Goal: Task Accomplishment & Management: Manage account settings

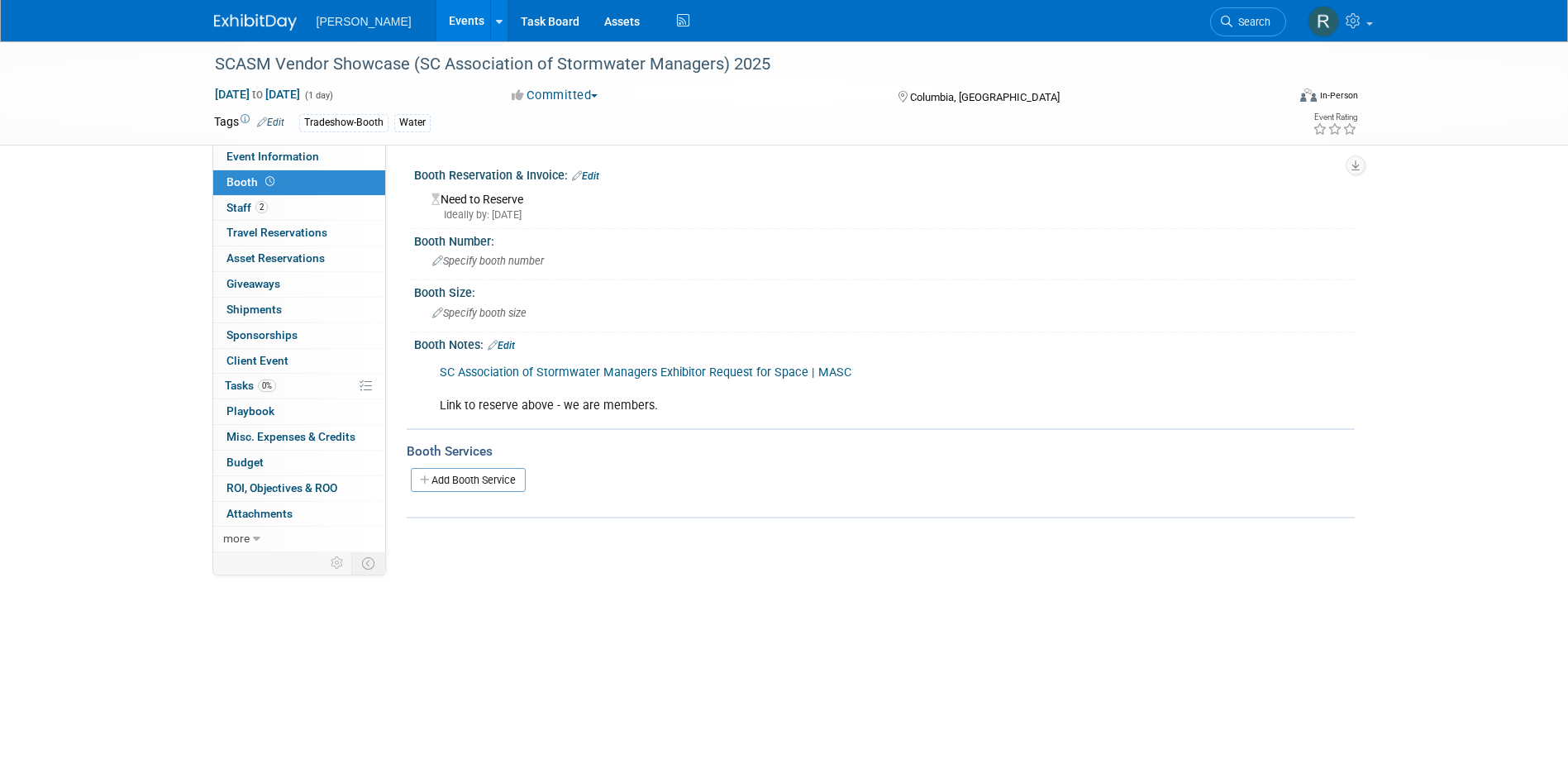
click at [1235, 24] on span "Search" at bounding box center [1251, 22] width 38 height 13
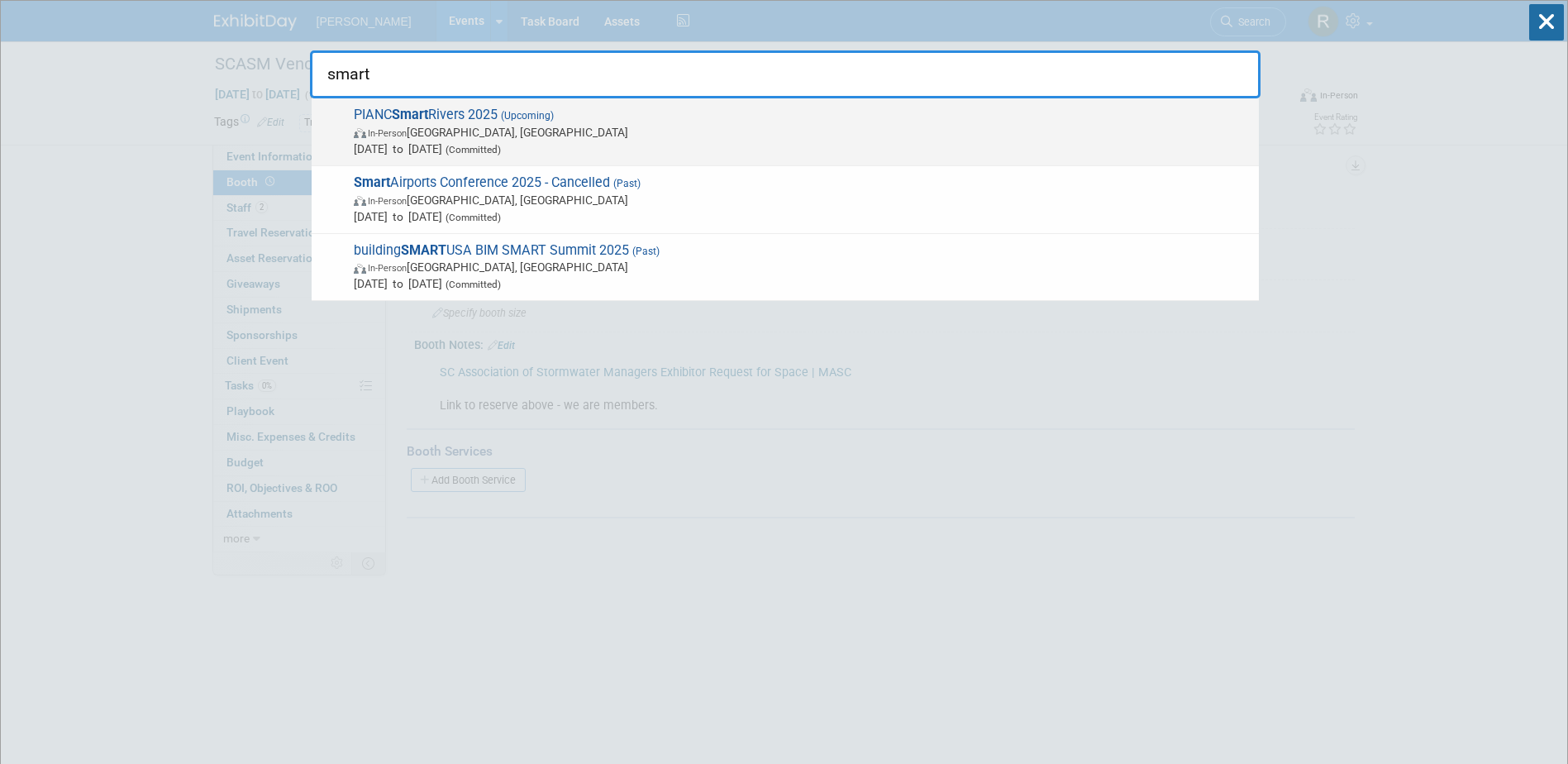
type input "smart"
click at [567, 131] on span "In-Person [GEOGRAPHIC_DATA], [GEOGRAPHIC_DATA]" at bounding box center [802, 133] width 897 height 17
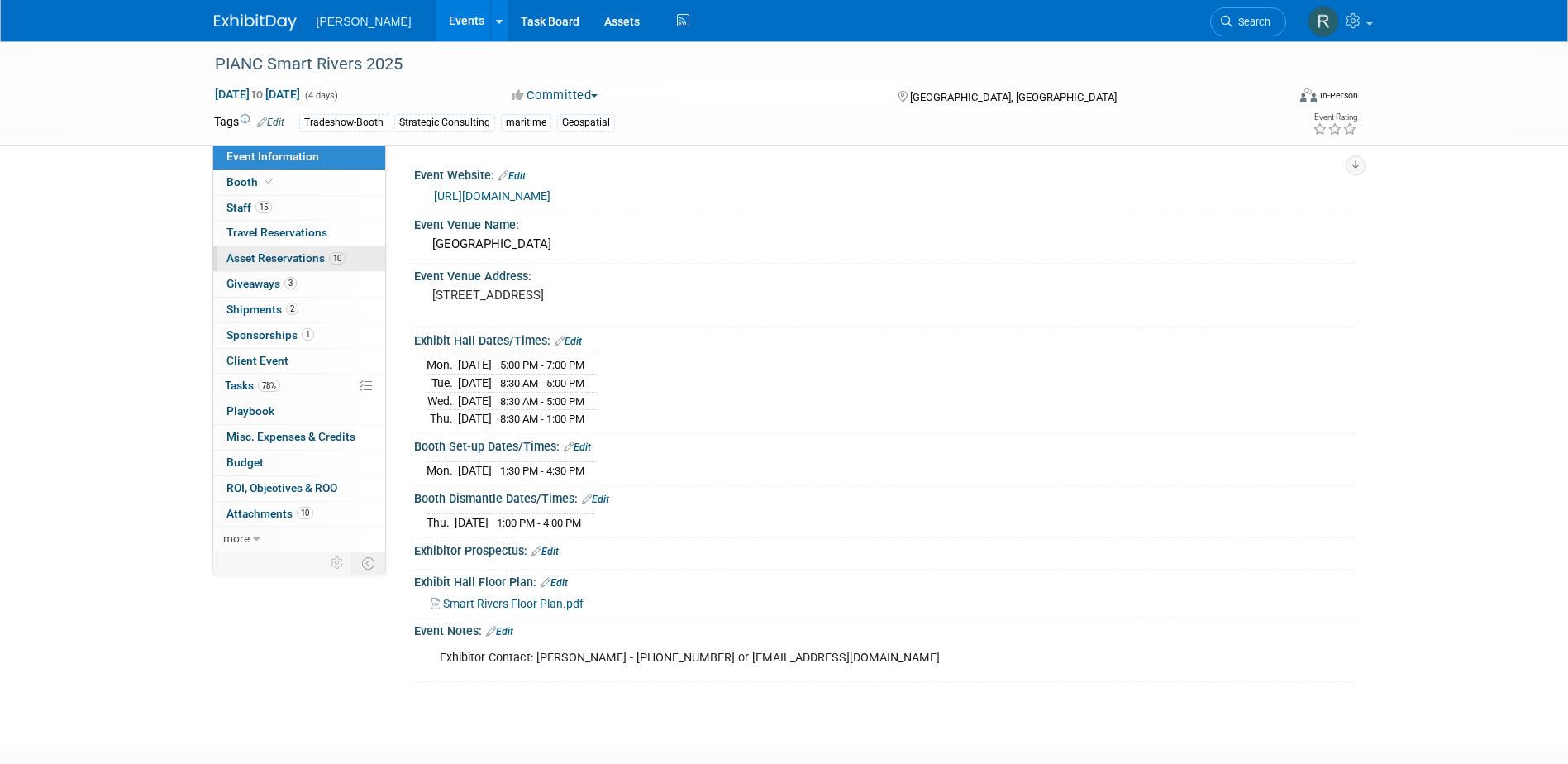
click at [276, 262] on span "Asset Reservations 10" at bounding box center [286, 258] width 119 height 13
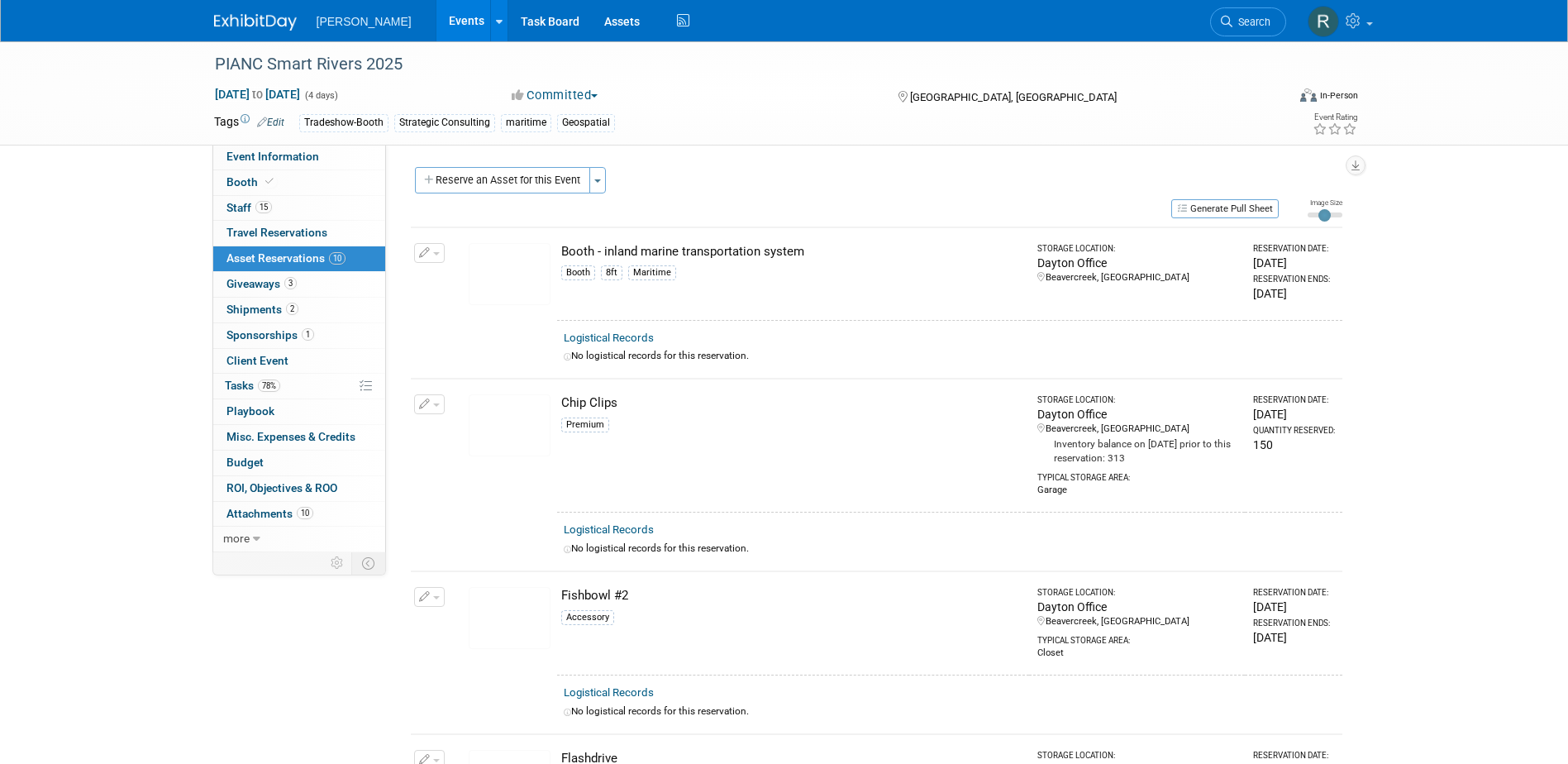
click at [1230, 210] on button "Generate Pull Sheet" at bounding box center [1225, 208] width 107 height 19
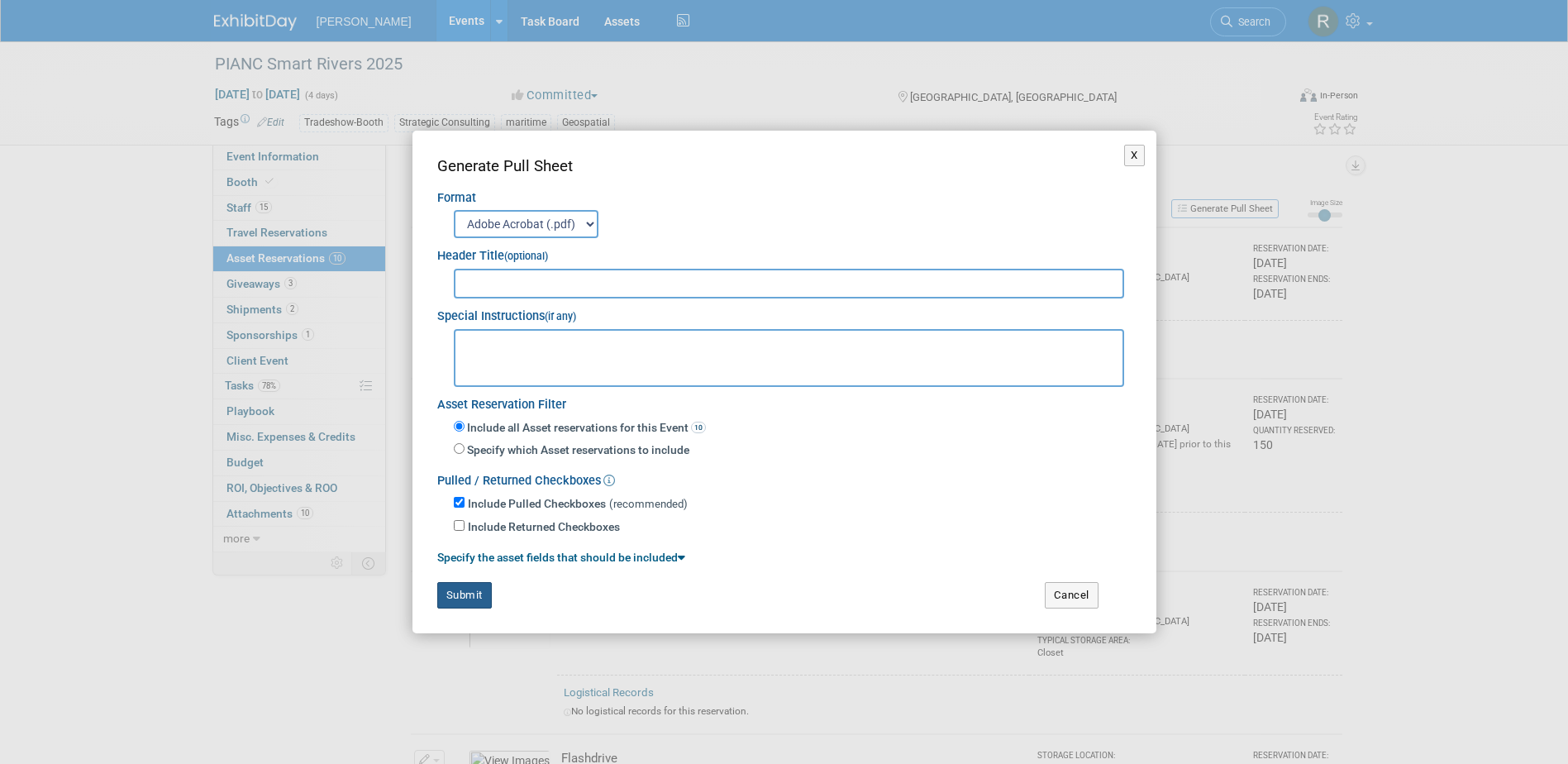
click at [465, 595] on button "Submit" at bounding box center [464, 595] width 55 height 27
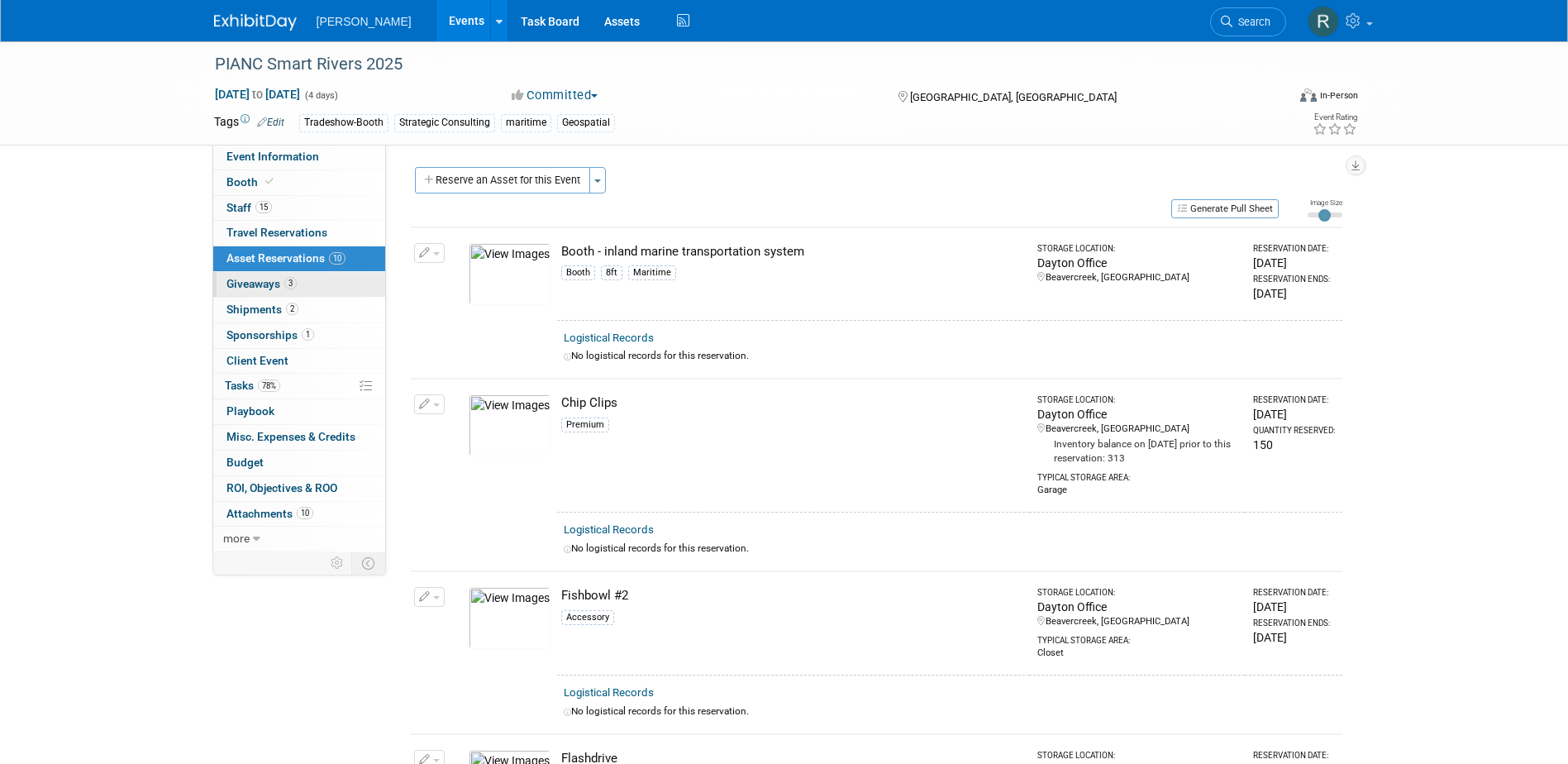
click at [268, 276] on link "3 Giveaways 3" at bounding box center [299, 284] width 172 height 25
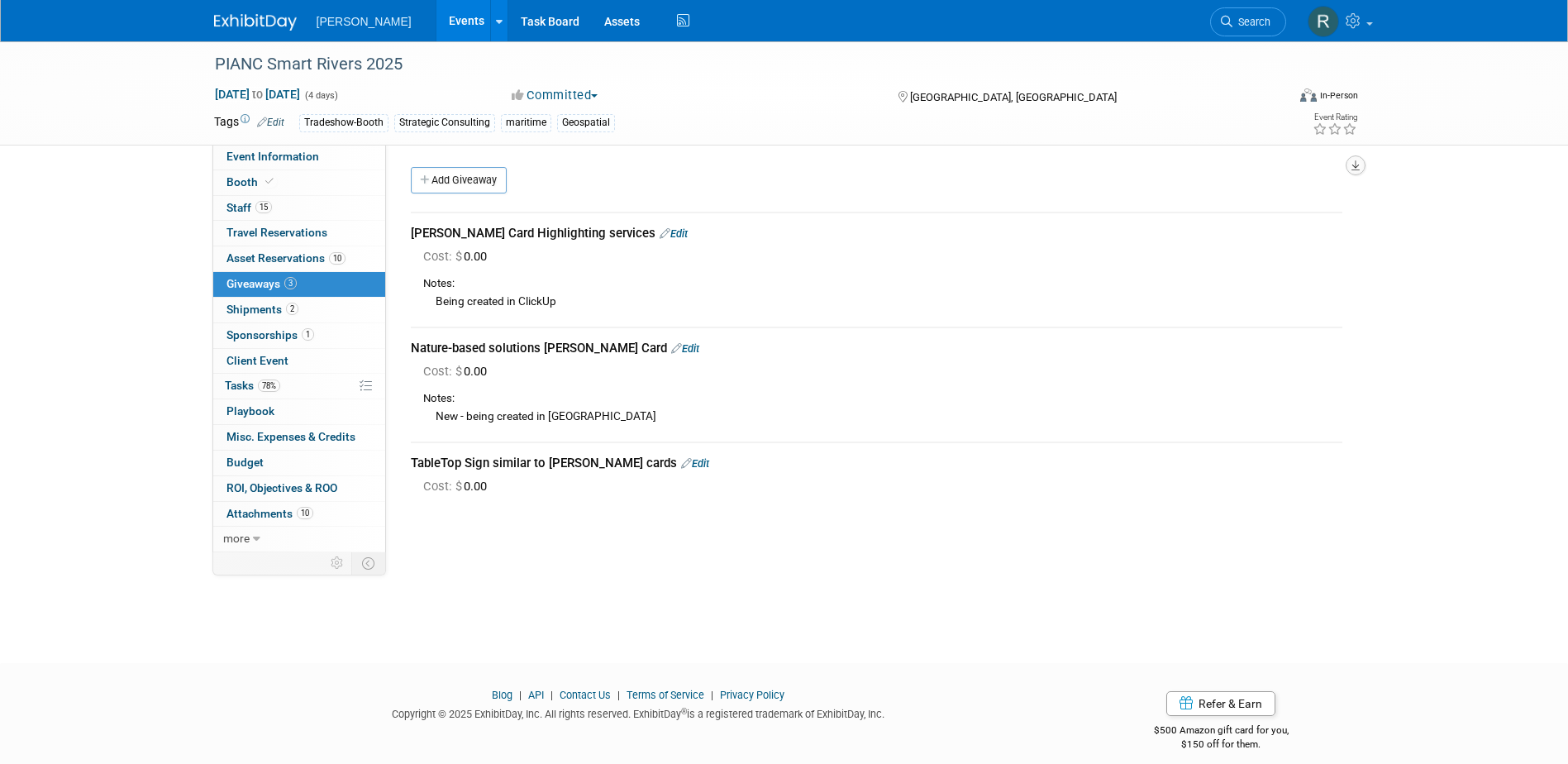
click at [1349, 161] on button "button" at bounding box center [1356, 165] width 20 height 20
click at [1256, 205] on link "Export tab to PDF" at bounding box center [1257, 213] width 193 height 23
click at [270, 304] on span "Shipments 2" at bounding box center [263, 309] width 72 height 13
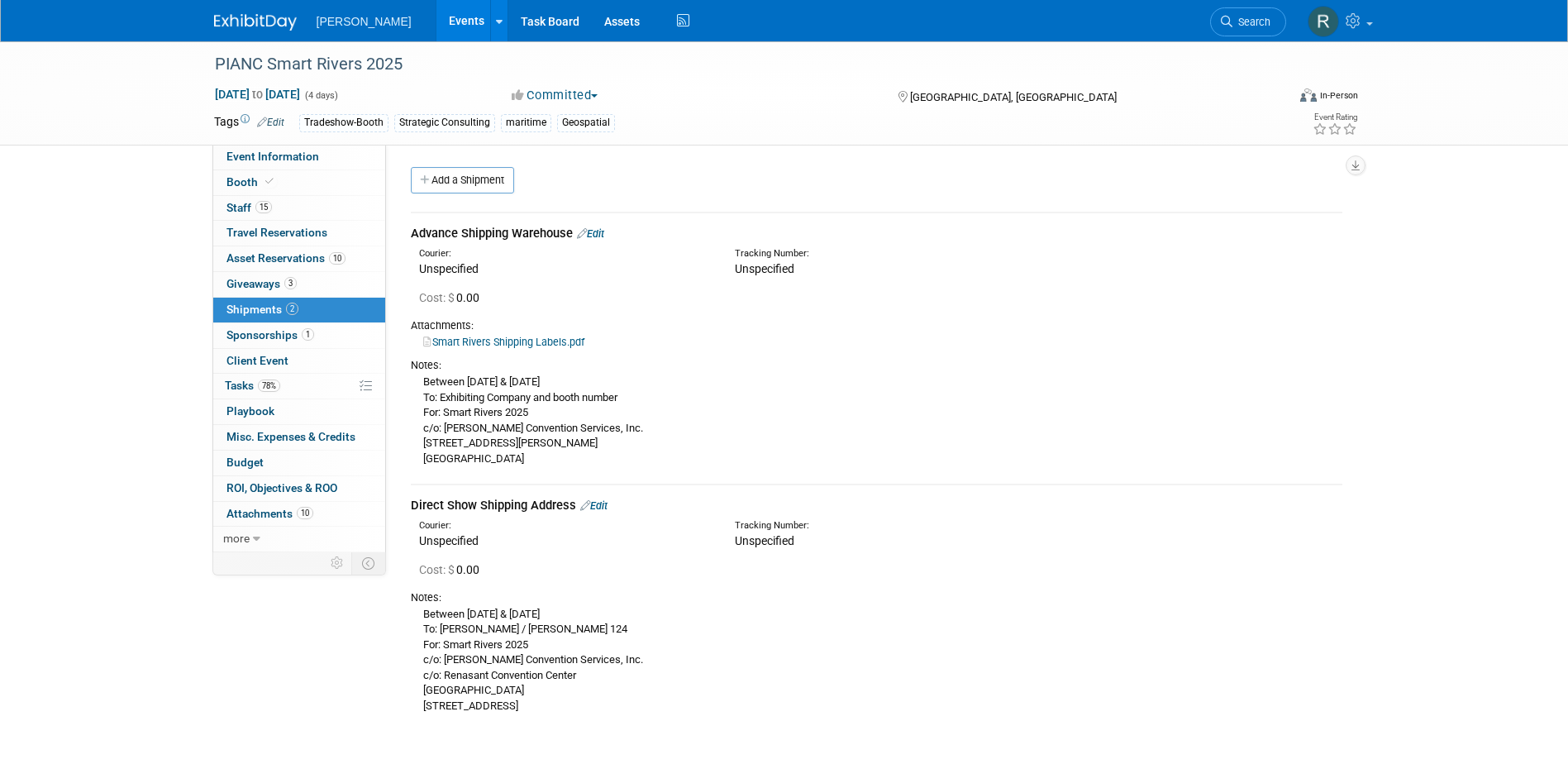
click at [552, 335] on link "Smart Rivers Shipping Labels.pdf" at bounding box center [504, 341] width 161 height 13
click at [251, 385] on span "Tasks 78%" at bounding box center [253, 385] width 55 height 13
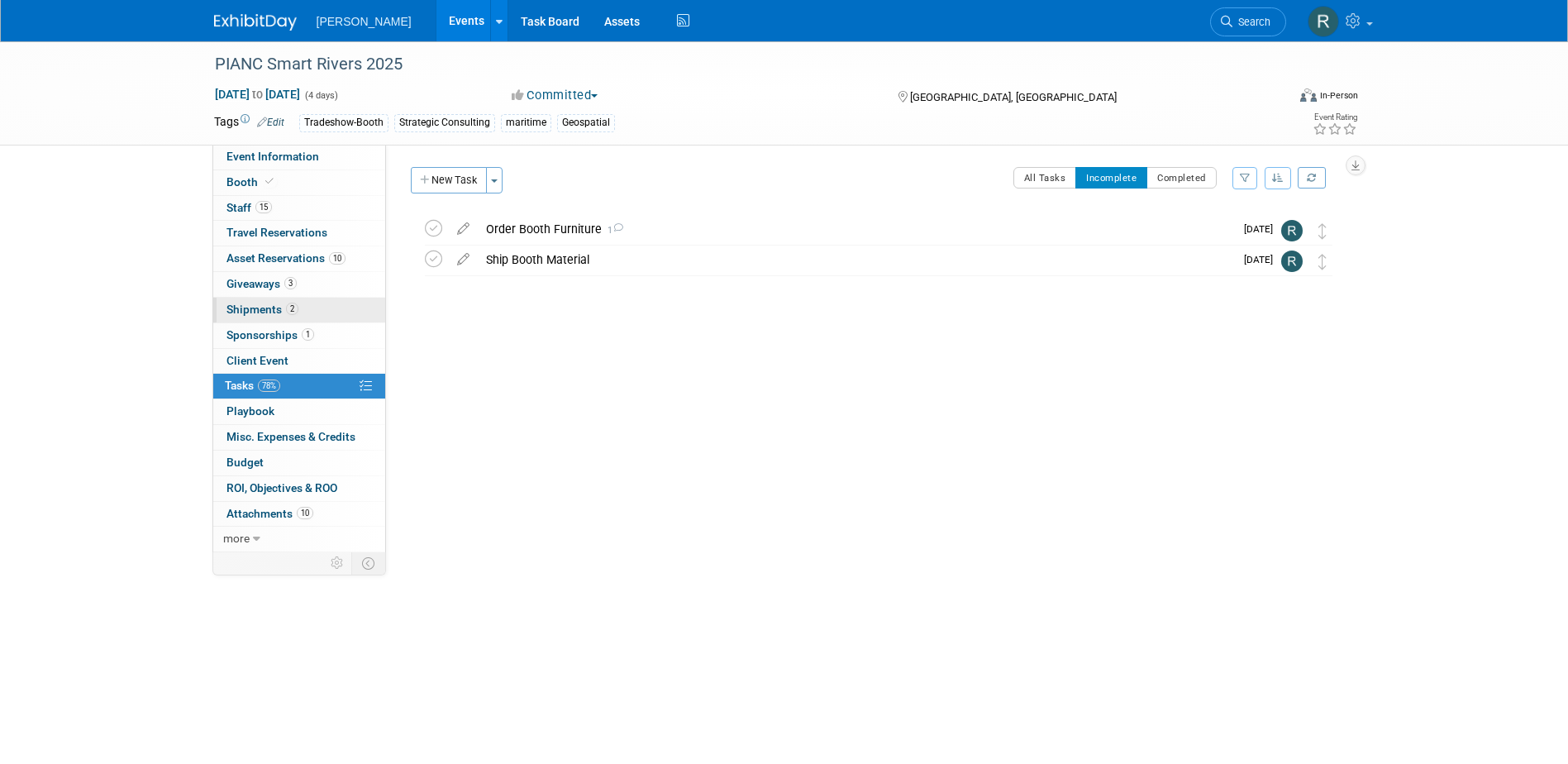
click at [272, 309] on span "Shipments 2" at bounding box center [263, 309] width 72 height 13
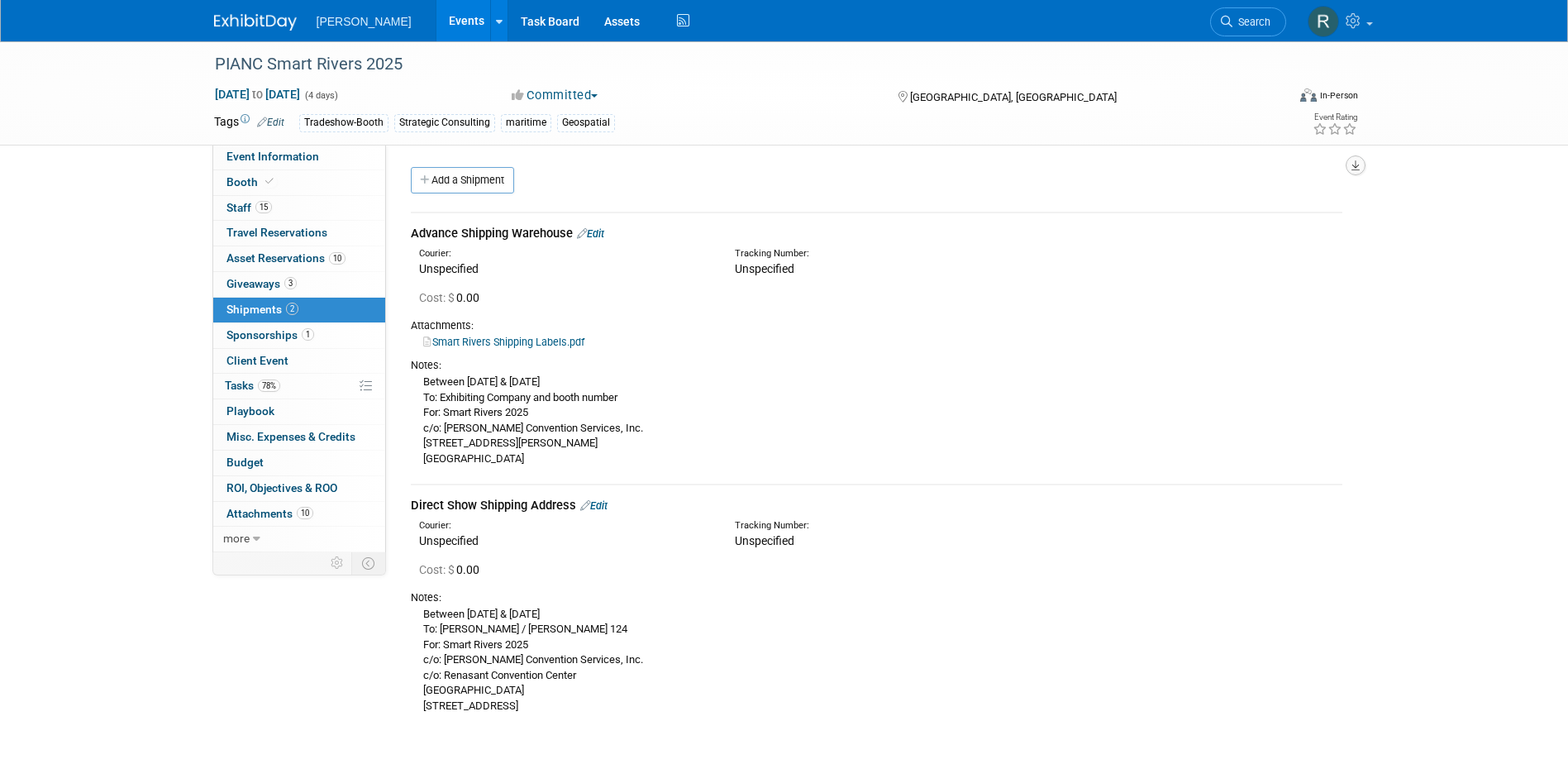
click at [1359, 169] on icon "button" at bounding box center [1356, 165] width 8 height 11
click at [1213, 215] on link "Export tab to PDF" at bounding box center [1257, 213] width 193 height 23
click at [271, 203] on span "15" at bounding box center [263, 206] width 17 height 13
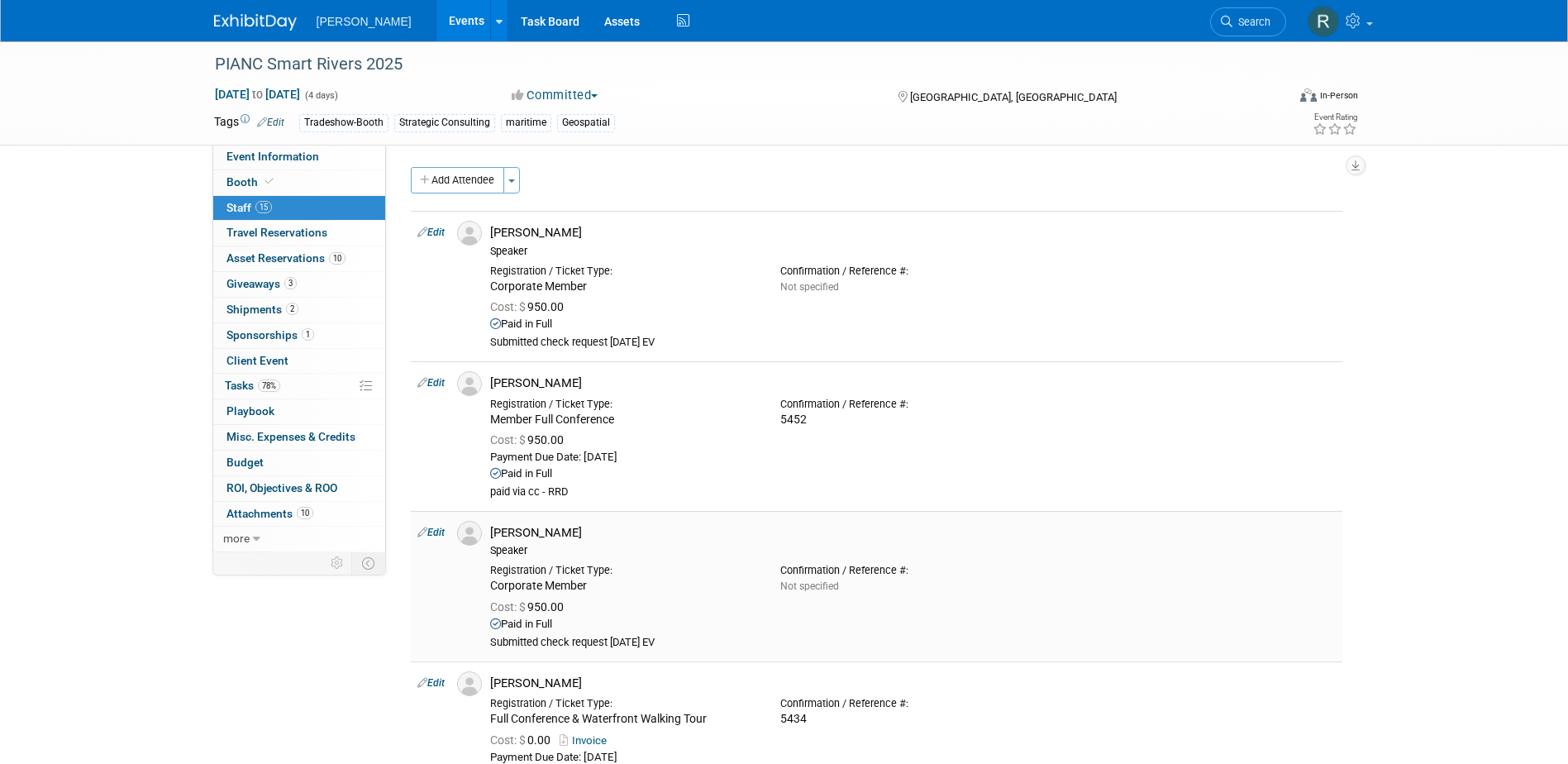
click at [441, 531] on link "Edit" at bounding box center [431, 533] width 28 height 12
select select "1c2a197f-1ac1-4d19-a1fd-6cdc61bf0b71"
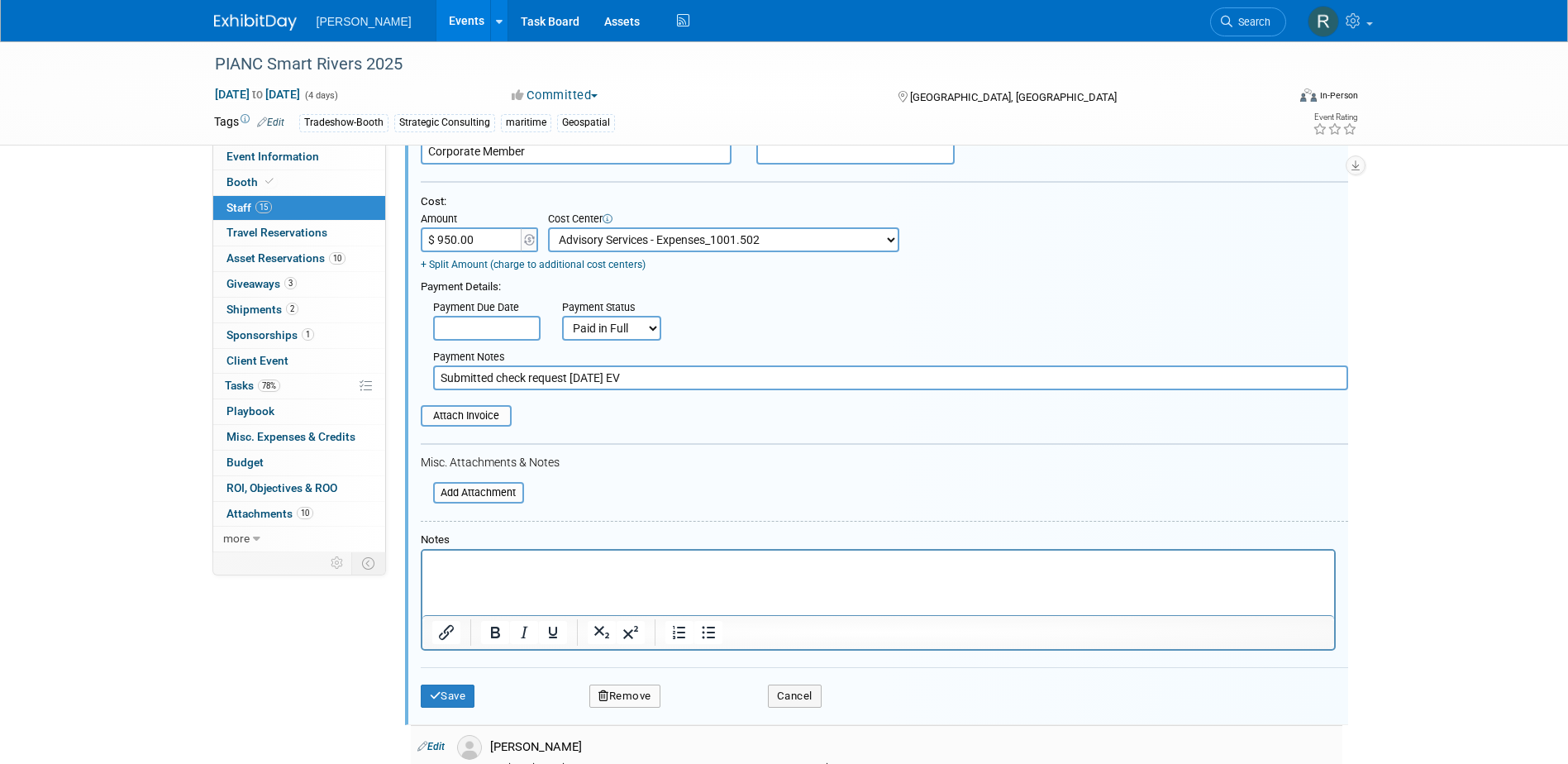
scroll to position [902, 0]
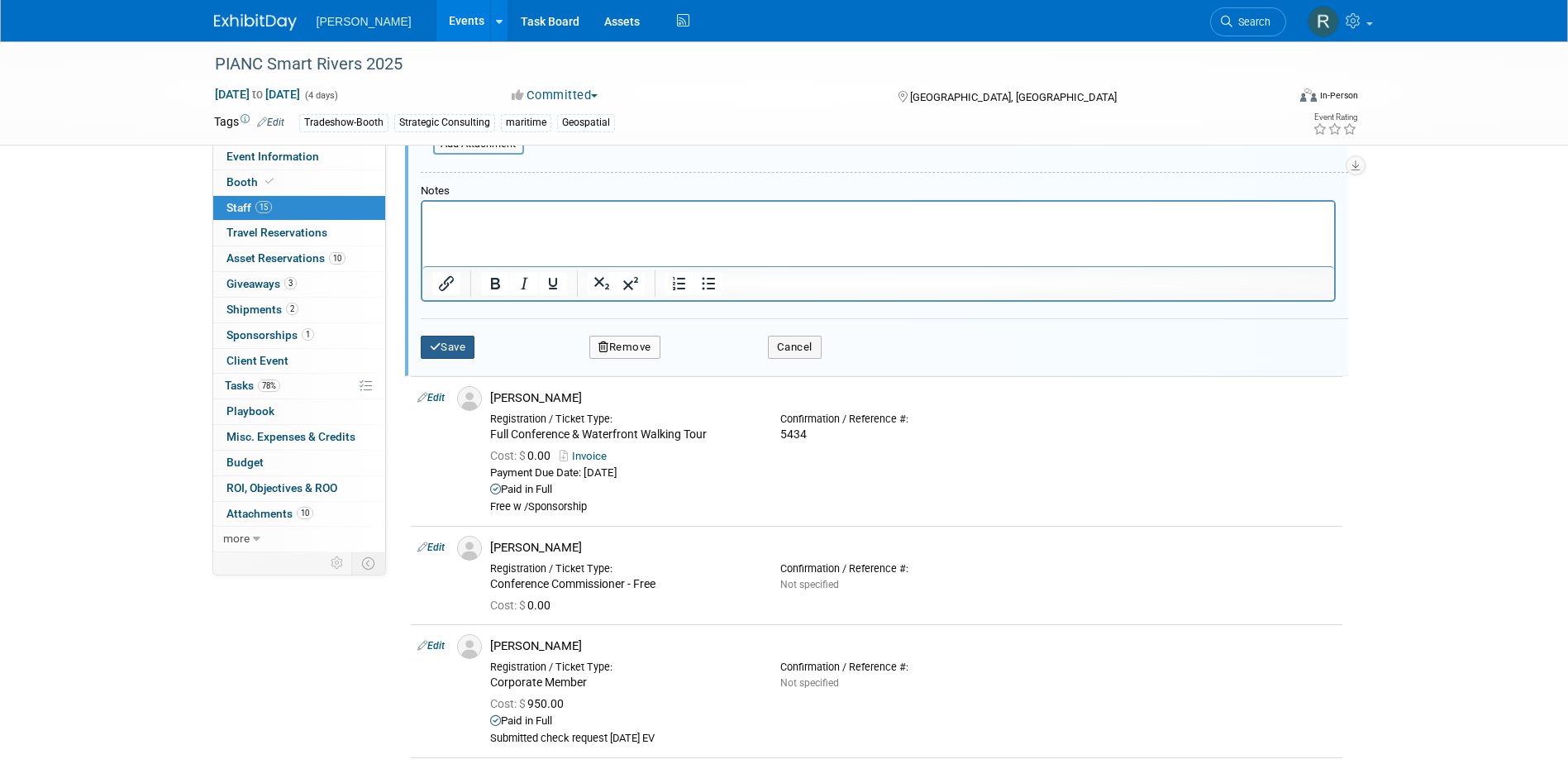
click at [456, 348] on button "Save" at bounding box center [448, 347] width 55 height 23
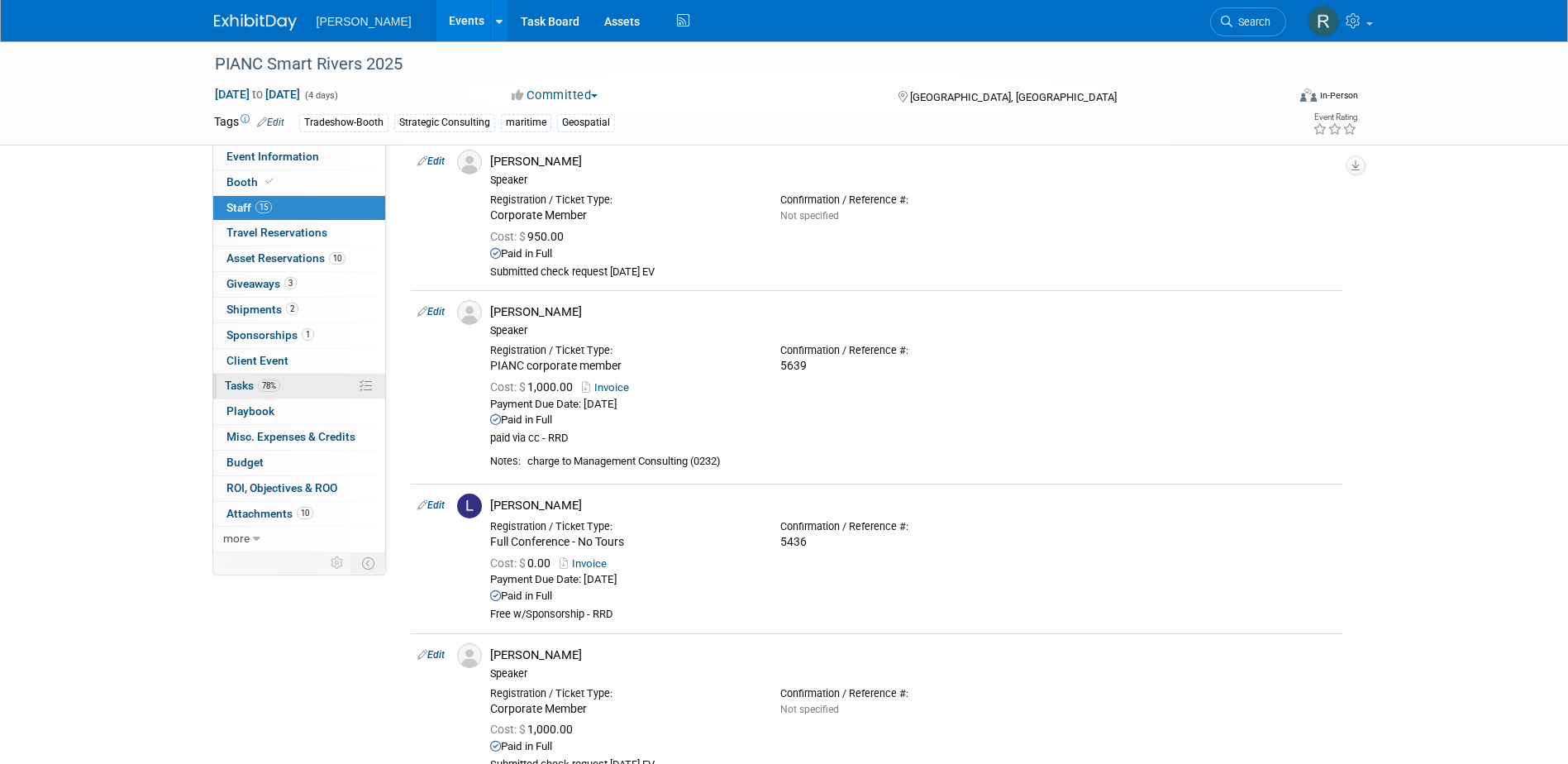
click at [268, 389] on span "78%" at bounding box center [268, 385] width 23 height 13
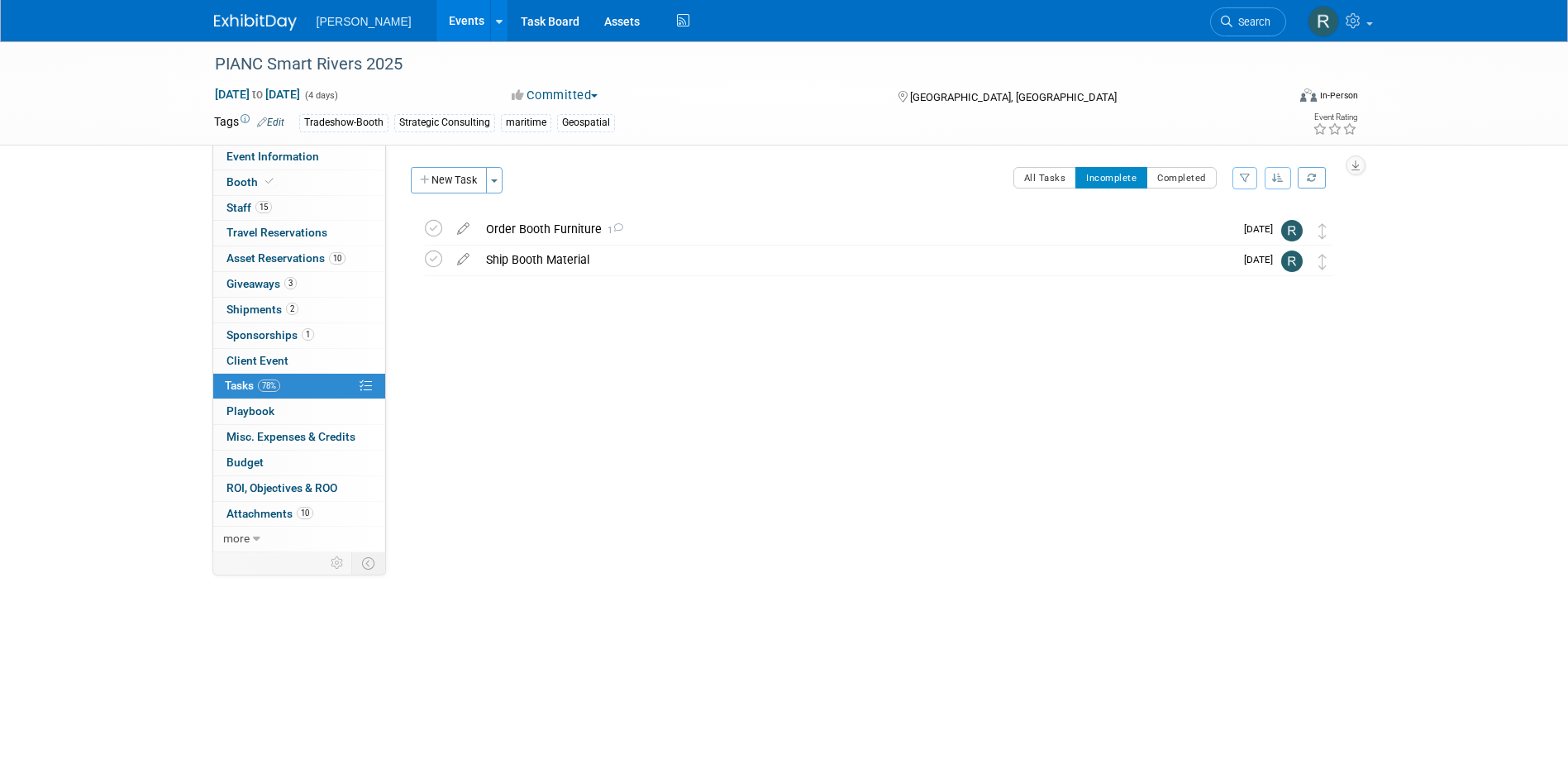
click at [590, 389] on div "Event Website: Edit https://smartrivers2025.com/ Event Venue Name: Renasant Con…" at bounding box center [870, 348] width 969 height 408
